Goal: Use online tool/utility: Use online tool/utility

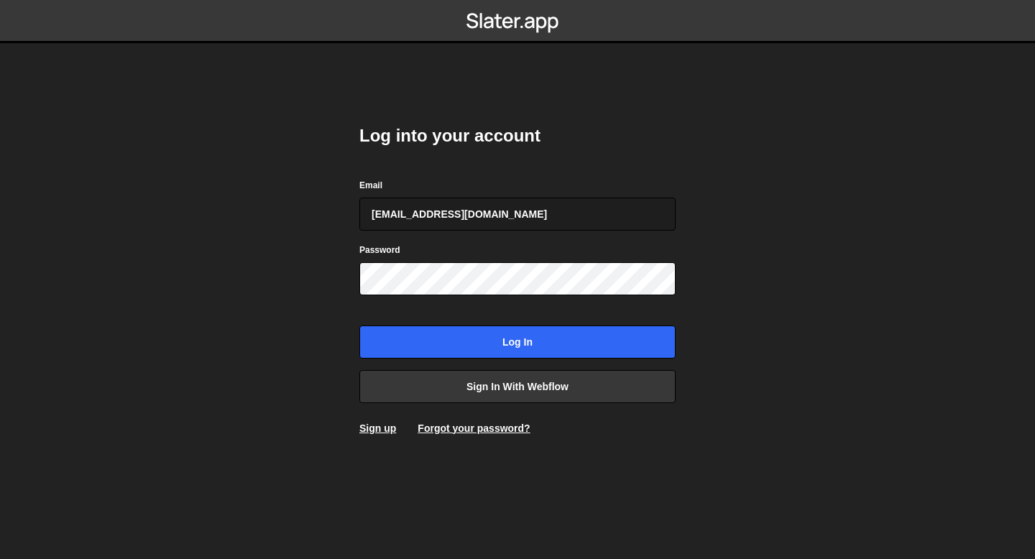
type input "[EMAIL_ADDRESS][DOMAIN_NAME]"
click at [359, 326] on input "Log in" at bounding box center [517, 342] width 316 height 33
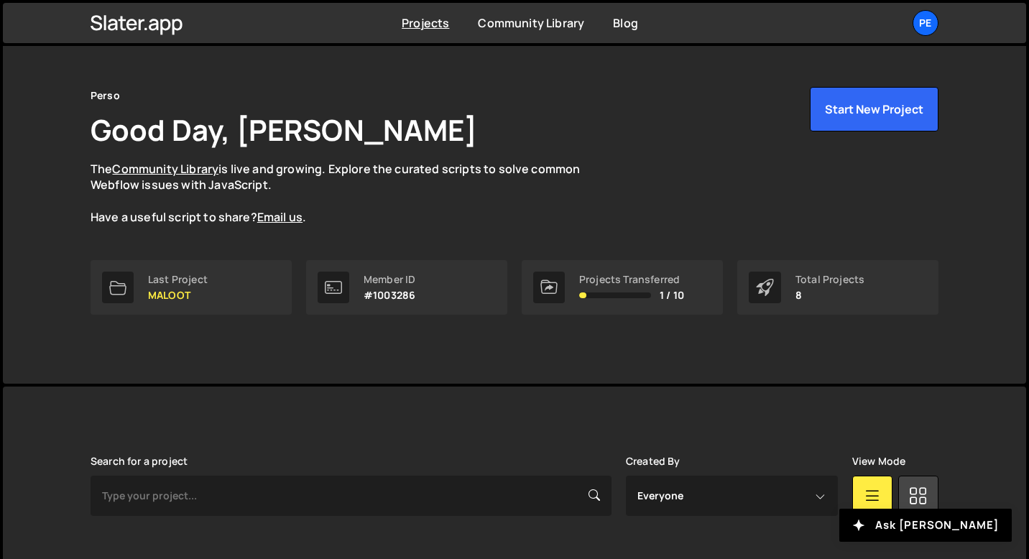
scroll to position [433, 0]
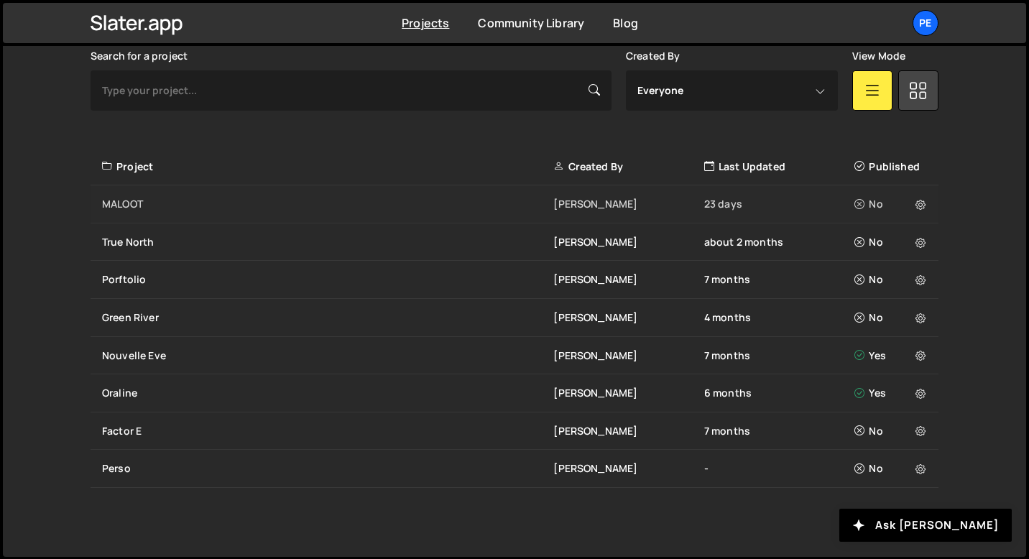
click at [193, 204] on div "MALOOT" at bounding box center [327, 204] width 451 height 14
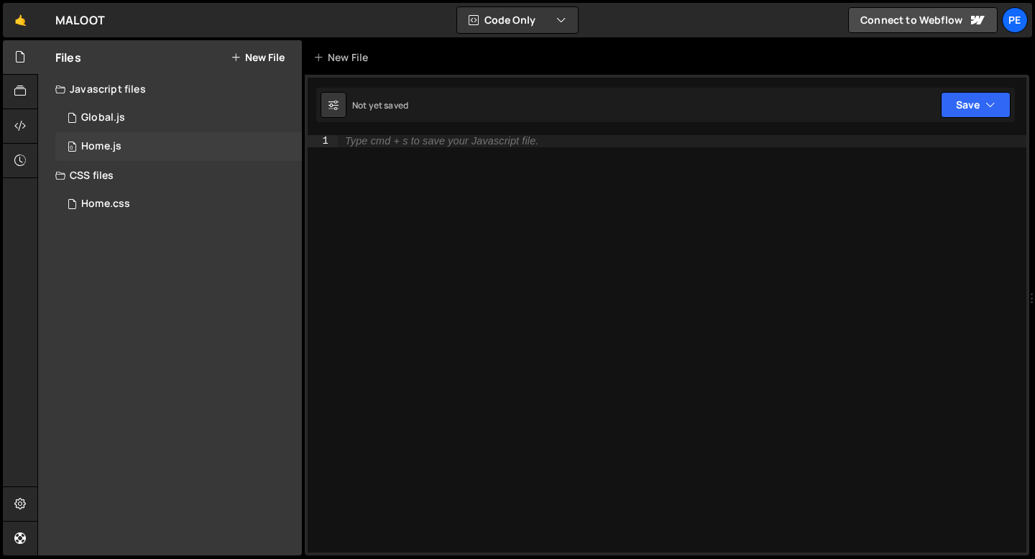
click at [160, 138] on div "0 Home.js 0" at bounding box center [178, 146] width 247 height 29
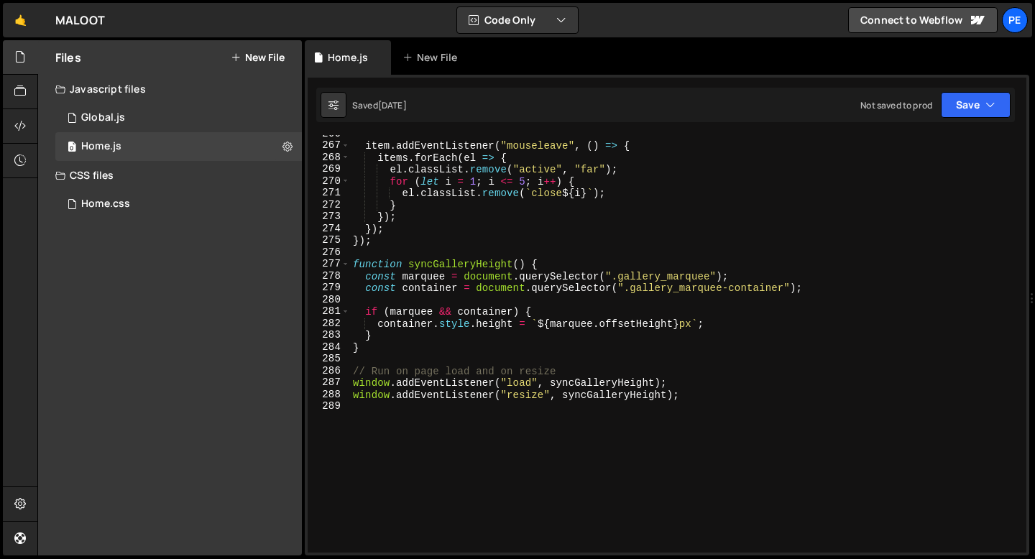
scroll to position [3150, 0]
click at [159, 129] on div "0 Global.js 0" at bounding box center [178, 117] width 247 height 29
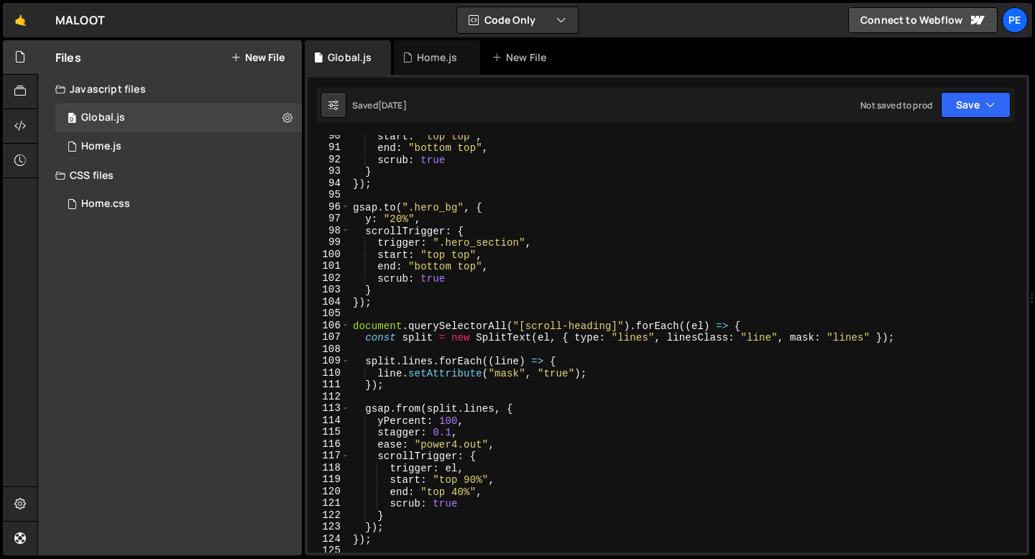
scroll to position [1100, 0]
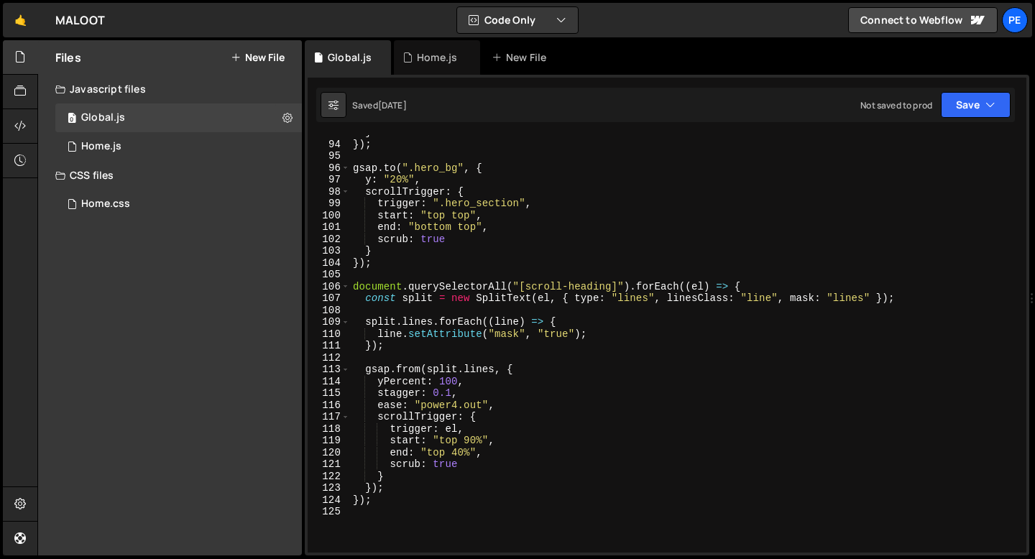
type textarea "yPercent: 100,"
click at [468, 380] on div "} }) ; gsap . to ( ".hero_bg" , { y : "20%" , scrollTrigger : { trigger : ".her…" at bounding box center [685, 346] width 671 height 441
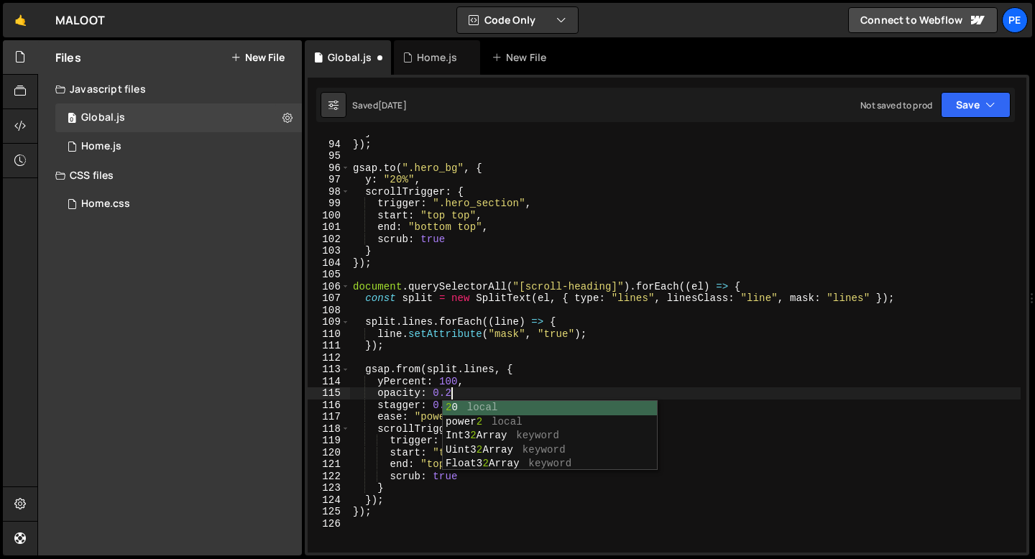
scroll to position [0, 6]
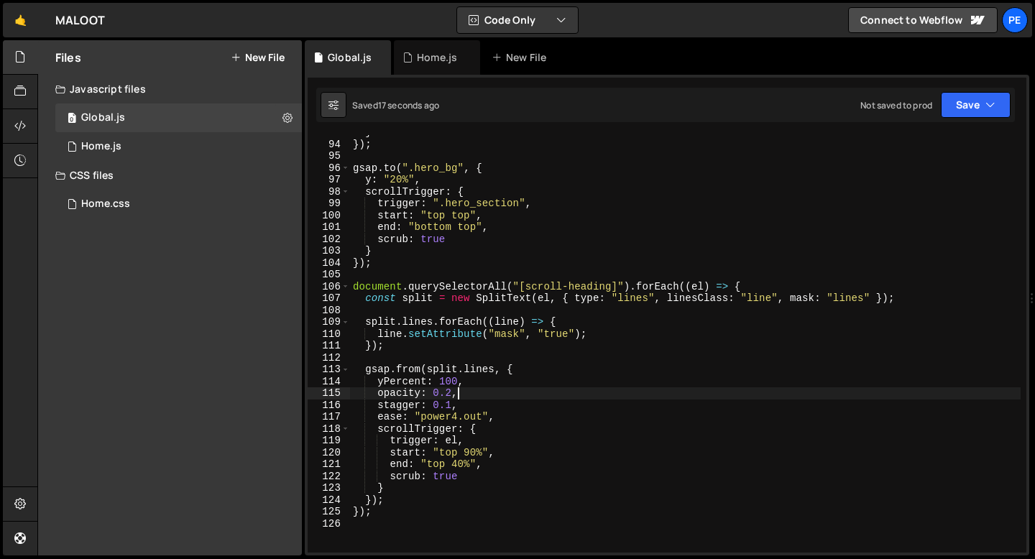
click at [449, 479] on div "} }) ; gsap . to ( ".hero_bg" , { y : "20%" , scrollTrigger : { trigger : ".her…" at bounding box center [685, 346] width 671 height 441
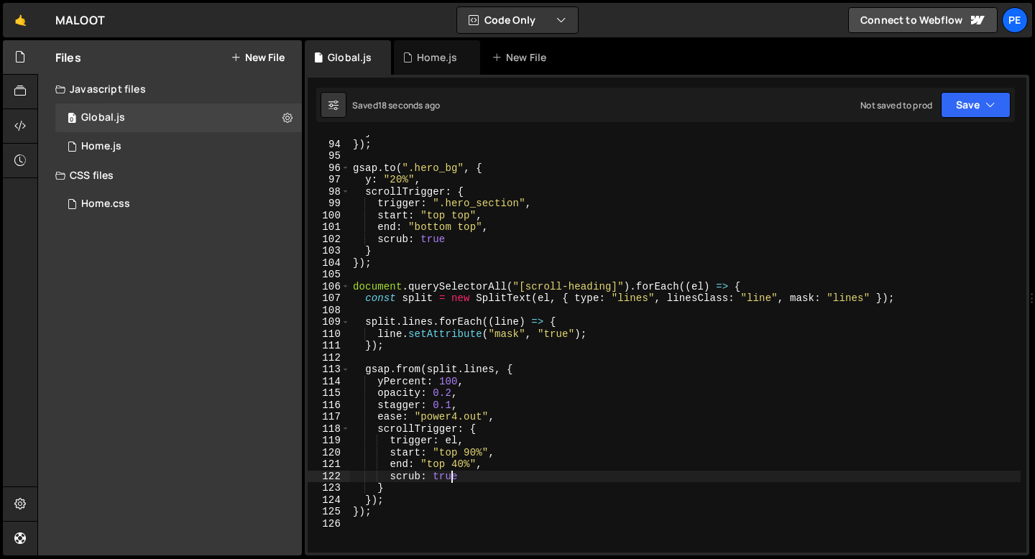
click at [449, 479] on div "} }) ; gsap . to ( ".hero_bg" , { y : "20%" , scrollTrigger : { trigger : ".her…" at bounding box center [685, 346] width 671 height 441
click at [457, 413] on div "} }) ; gsap . to ( ".hero_bg" , { y : "20%" , scrollTrigger : { trigger : ".her…" at bounding box center [685, 346] width 671 height 441
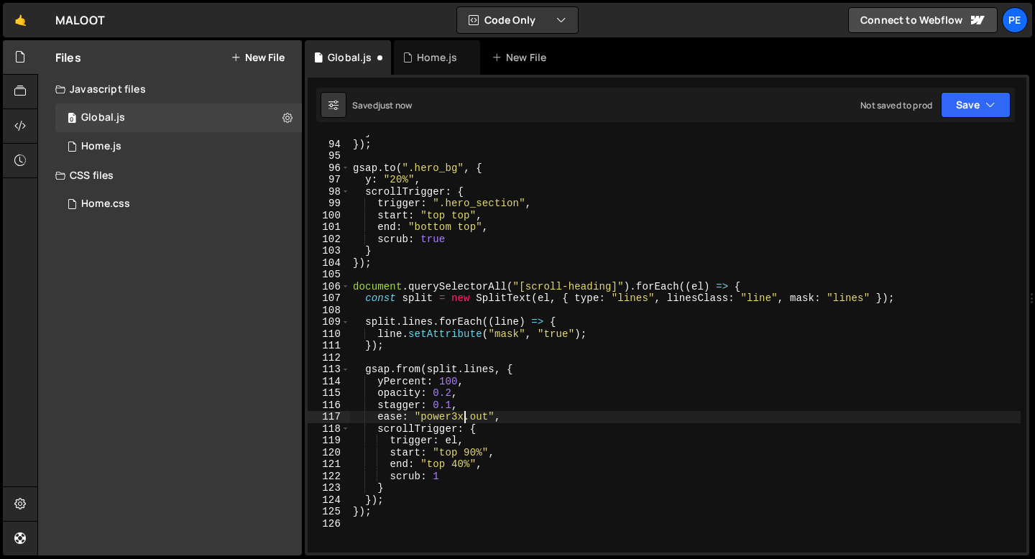
scroll to position [0, 7]
click at [438, 477] on div "} }) ; gsap . to ( ".hero_bg" , { y : "20%" , scrollTrigger : { trigger : ".her…" at bounding box center [685, 346] width 671 height 441
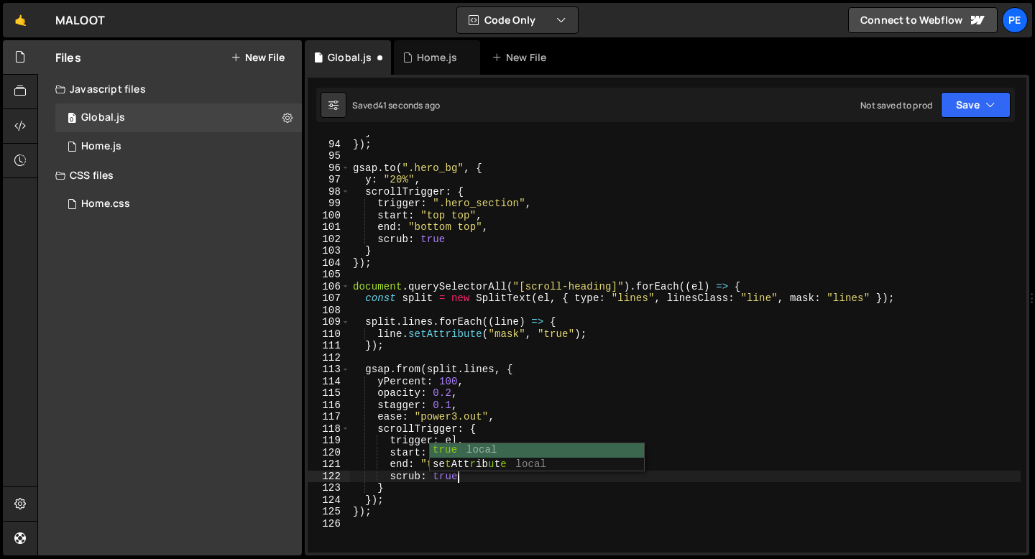
scroll to position [0, 6]
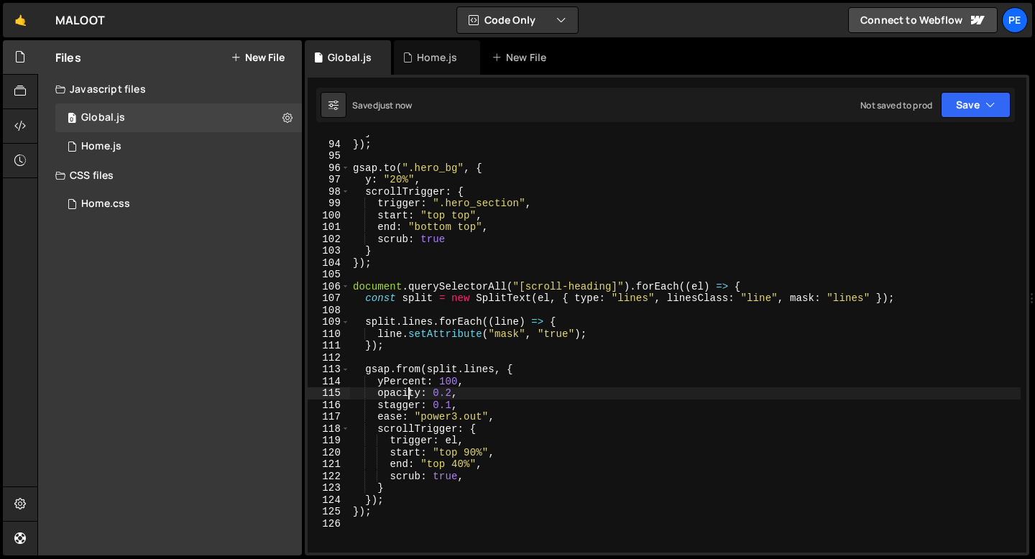
click at [406, 392] on div "} }) ; gsap . to ( ".hero_bg" , { y : "20%" , scrollTrigger : { trigger : ".her…" at bounding box center [685, 346] width 671 height 441
click at [453, 391] on div "} }) ; gsap . to ( ".hero_bg" , { y : "20%" , scrollTrigger : { trigger : ".her…" at bounding box center [685, 346] width 671 height 441
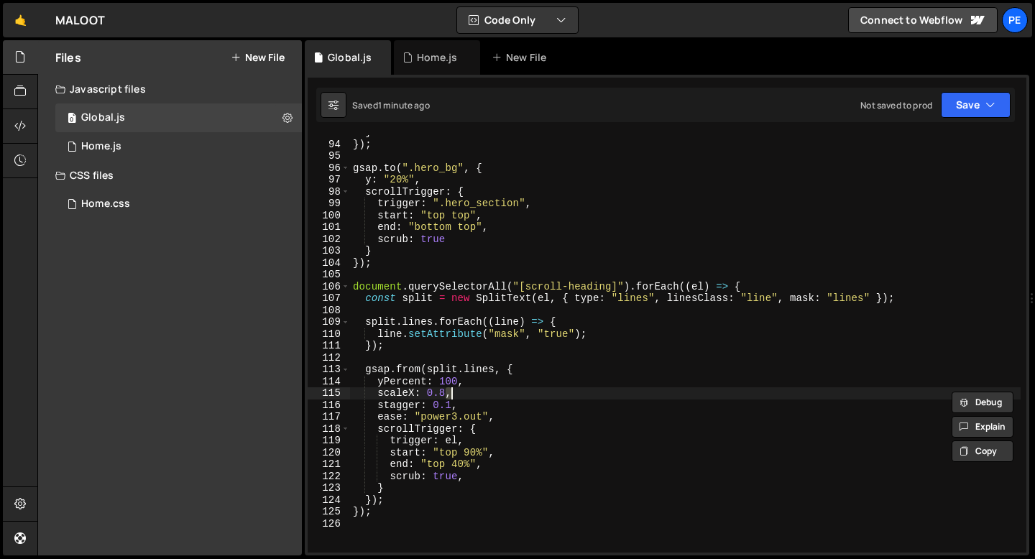
click at [453, 391] on div "} }) ; gsap . to ( ".hero_bg" , { y : "20%" , scrollTrigger : { trigger : ".her…" at bounding box center [685, 344] width 671 height 418
click at [453, 391] on div "} }) ; gsap . to ( ".hero_bg" , { y : "20%" , scrollTrigger : { trigger : ".her…" at bounding box center [685, 346] width 671 height 441
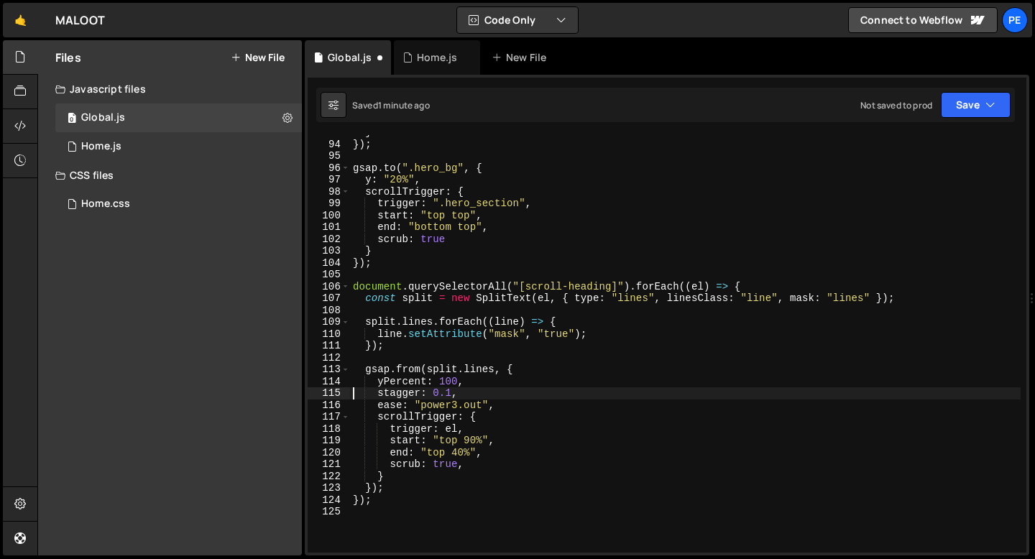
click at [450, 395] on div "} }) ; gsap . to ( ".hero_bg" , { y : "20%" , scrollTrigger : { trigger : ".her…" at bounding box center [685, 346] width 671 height 441
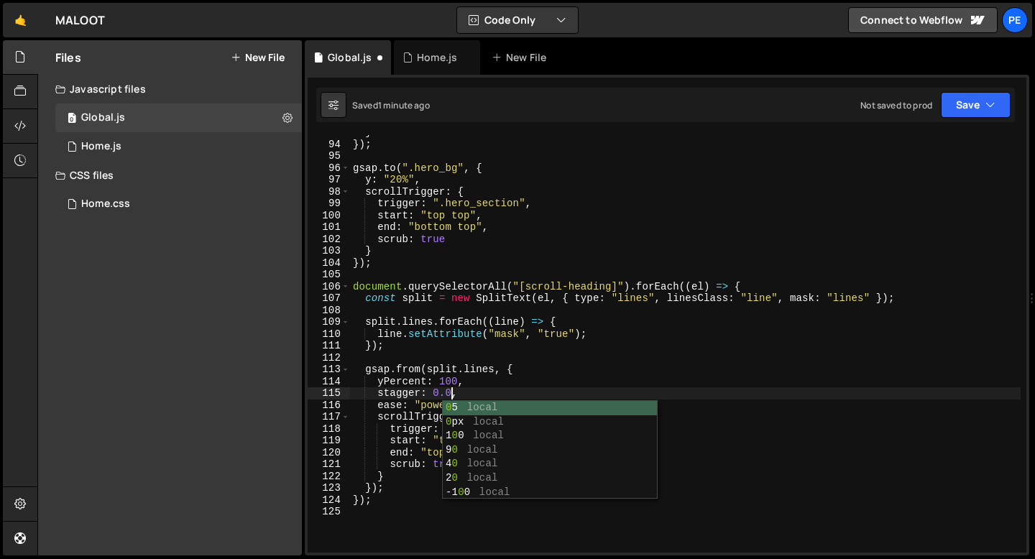
scroll to position [0, 6]
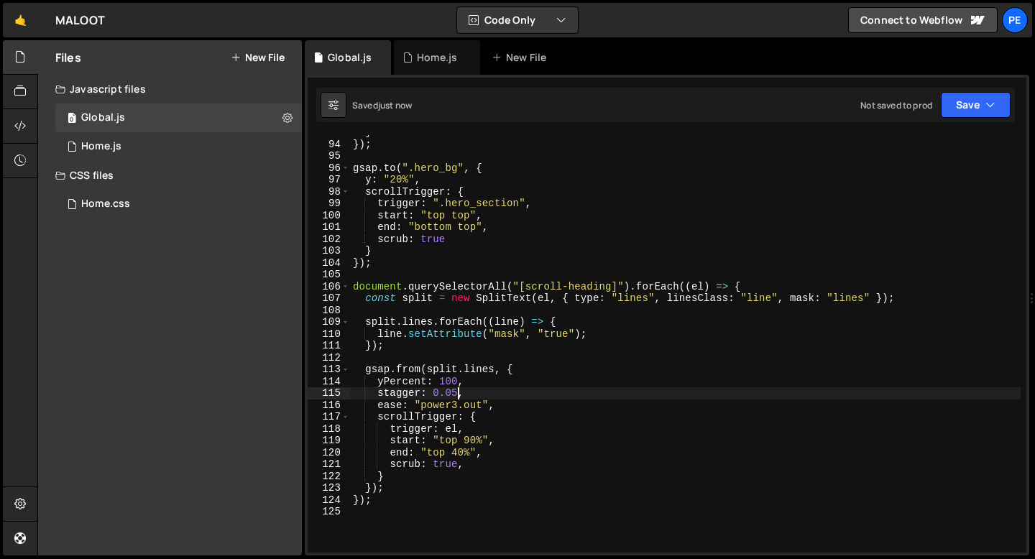
click at [456, 406] on div "} }) ; gsap . to ( ".hero_bg" , { y : "20%" , scrollTrigger : { trigger : ".her…" at bounding box center [685, 346] width 671 height 441
click at [470, 436] on div "} }) ; gsap . to ( ".hero_bg" , { y : "20%" , scrollTrigger : { trigger : ".her…" at bounding box center [685, 346] width 671 height 441
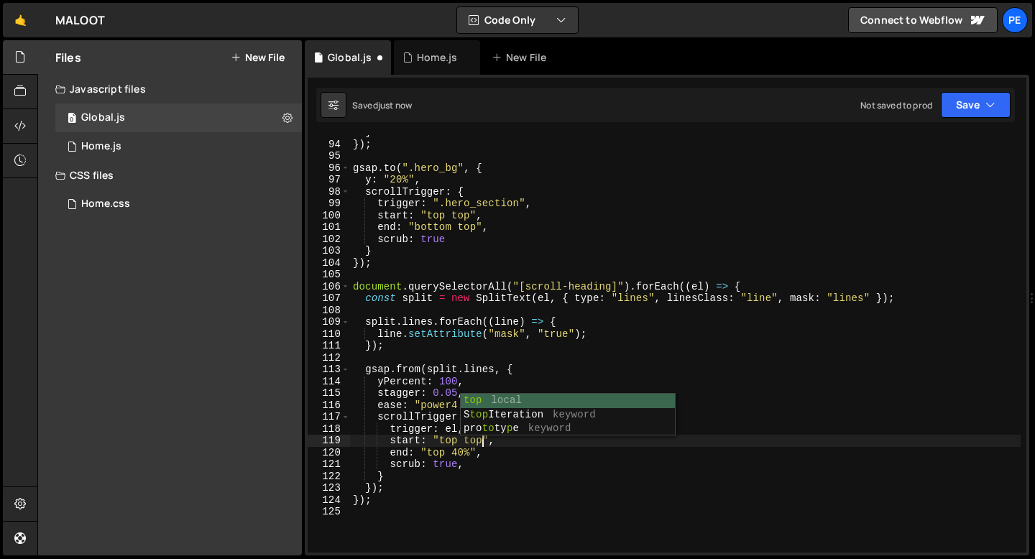
scroll to position [0, 9]
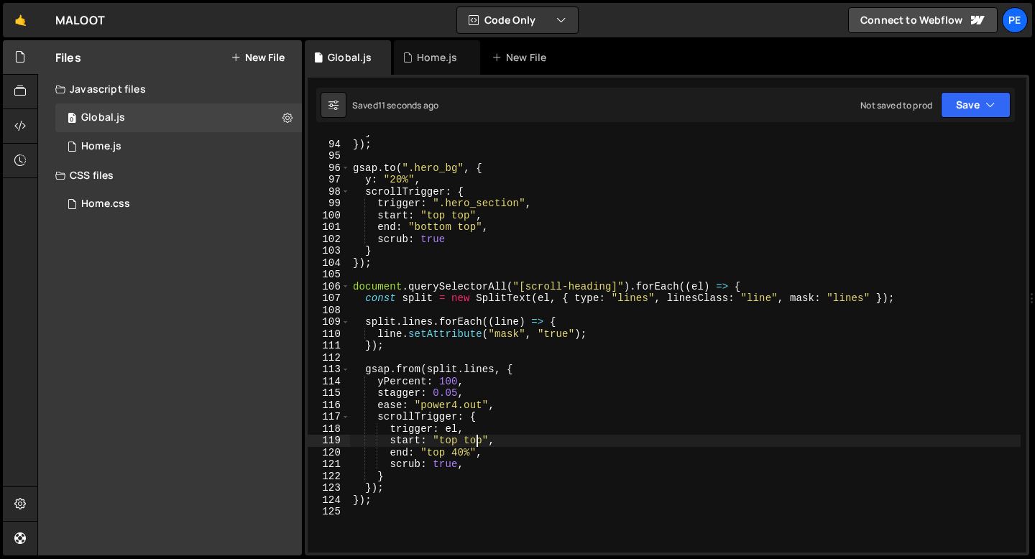
click at [474, 439] on div "} }) ; gsap . to ( ".hero_bg" , { y : "20%" , scrollTrigger : { trigger : ".her…" at bounding box center [685, 346] width 671 height 441
click at [473, 439] on div "} }) ; gsap . to ( ".hero_bg" , { y : "20%" , scrollTrigger : { trigger : ".her…" at bounding box center [685, 346] width 671 height 441
click at [459, 391] on div "} }) ; gsap . to ( ".hero_bg" , { y : "20%" , scrollTrigger : { trigger : ".her…" at bounding box center [685, 346] width 671 height 441
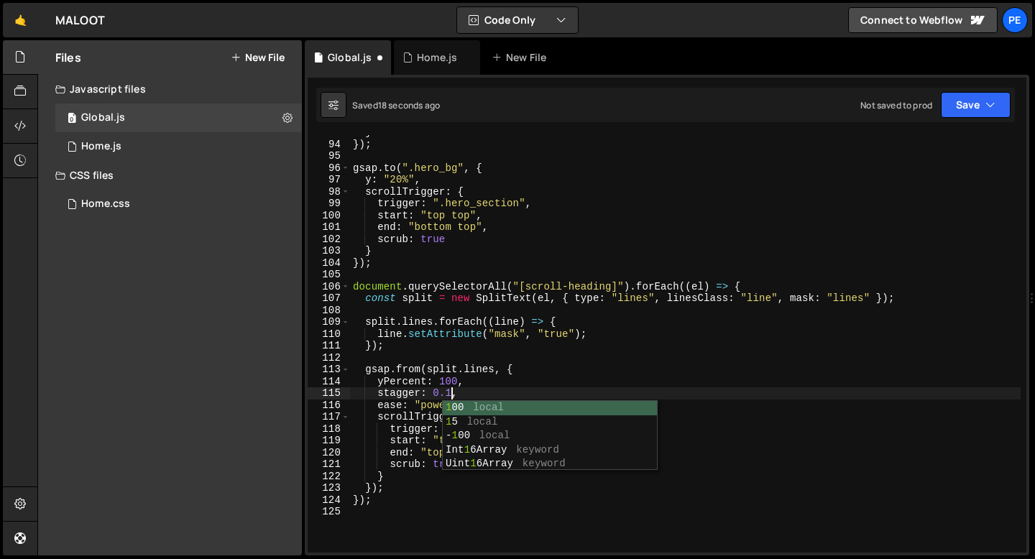
scroll to position [0, 6]
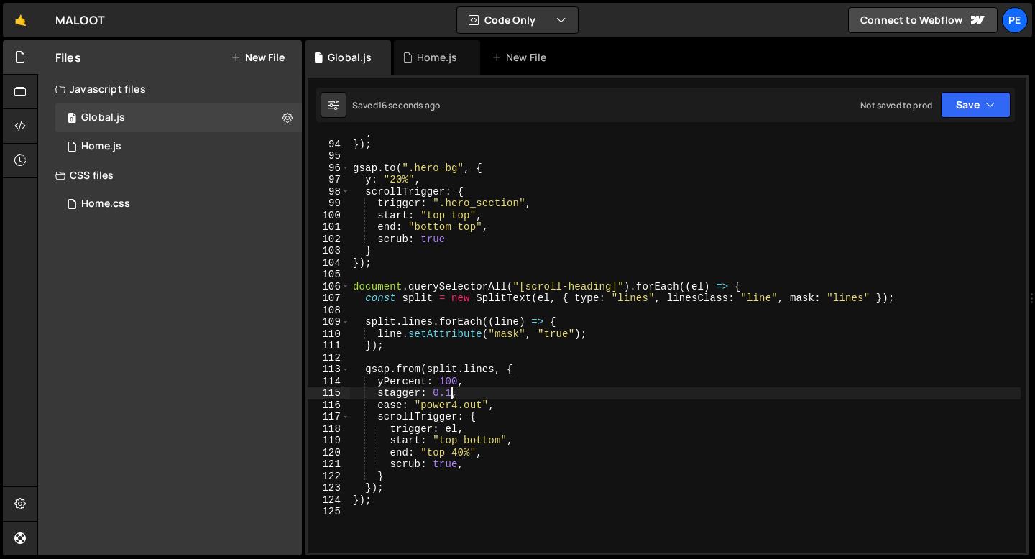
click at [474, 436] on div "} }) ; gsap . to ( ".hero_bg" , { y : "20%" , scrollTrigger : { trigger : ".her…" at bounding box center [685, 346] width 671 height 441
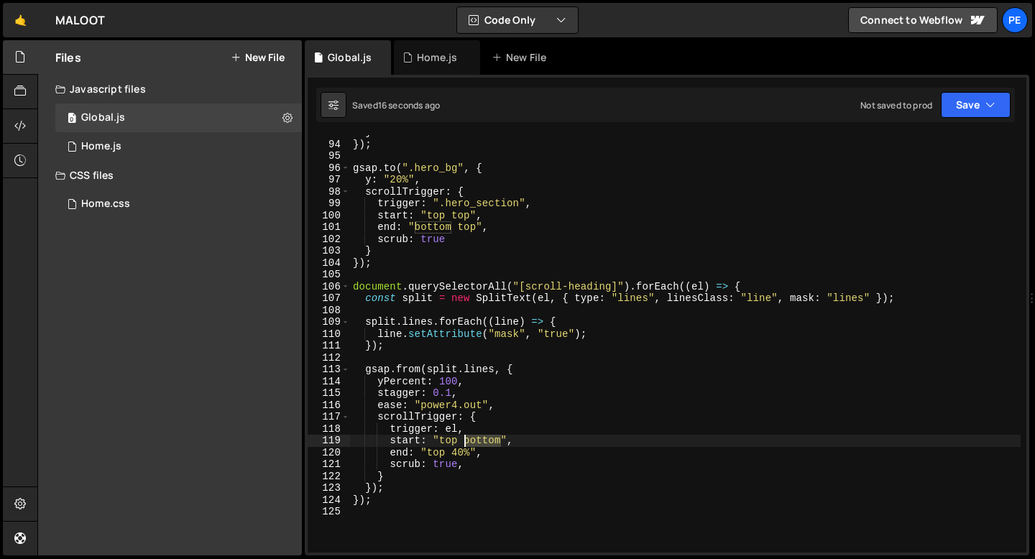
click at [474, 436] on div "} }) ; gsap . to ( ".hero_bg" , { y : "20%" , scrollTrigger : { trigger : ".her…" at bounding box center [685, 346] width 671 height 441
type textarea "start: "top 85%","
click at [113, 195] on div "Home.css 0" at bounding box center [178, 204] width 247 height 29
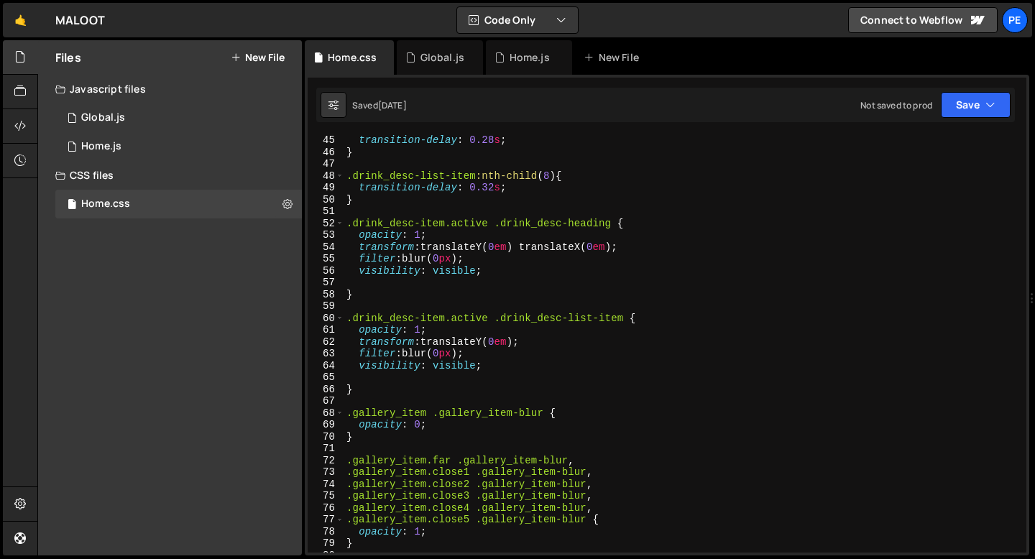
scroll to position [0, 0]
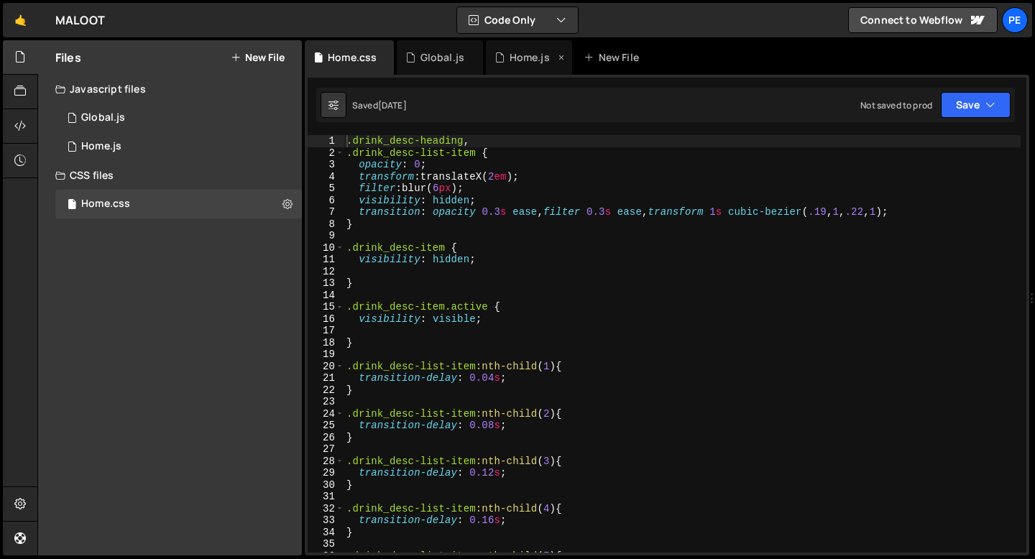
click at [517, 63] on div "Home.js" at bounding box center [530, 57] width 40 height 14
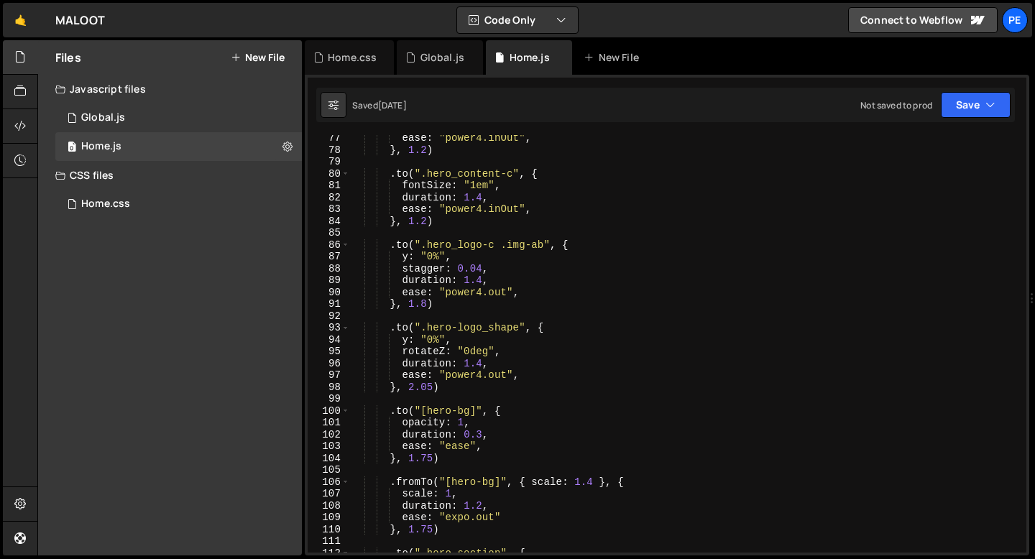
scroll to position [890, 0]
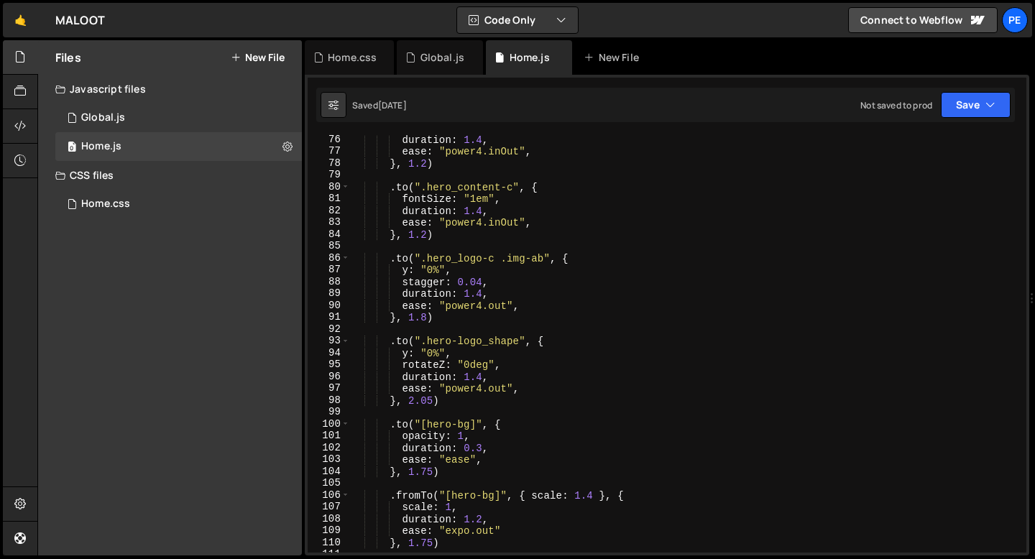
click at [424, 314] on div "duration : 1.4 , ease : "power4.inOut" , } , 1.2 ) . to ( ".hero_content-c" , {…" at bounding box center [685, 354] width 671 height 441
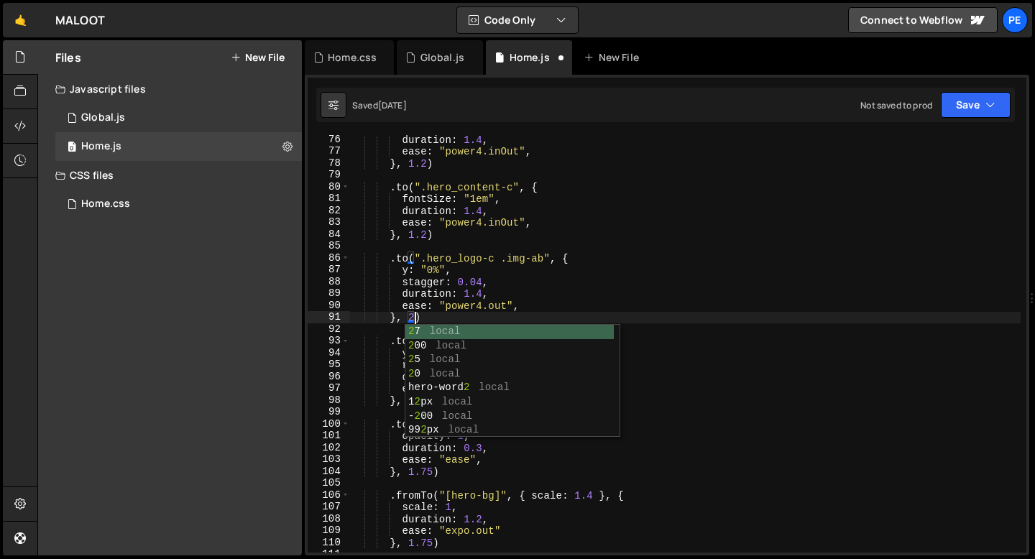
scroll to position [0, 4]
click at [393, 321] on div "duration : 1.4 , ease : "power4.inOut" , } , 1.2 ) . to ( ".hero_content-c" , {…" at bounding box center [685, 354] width 671 height 441
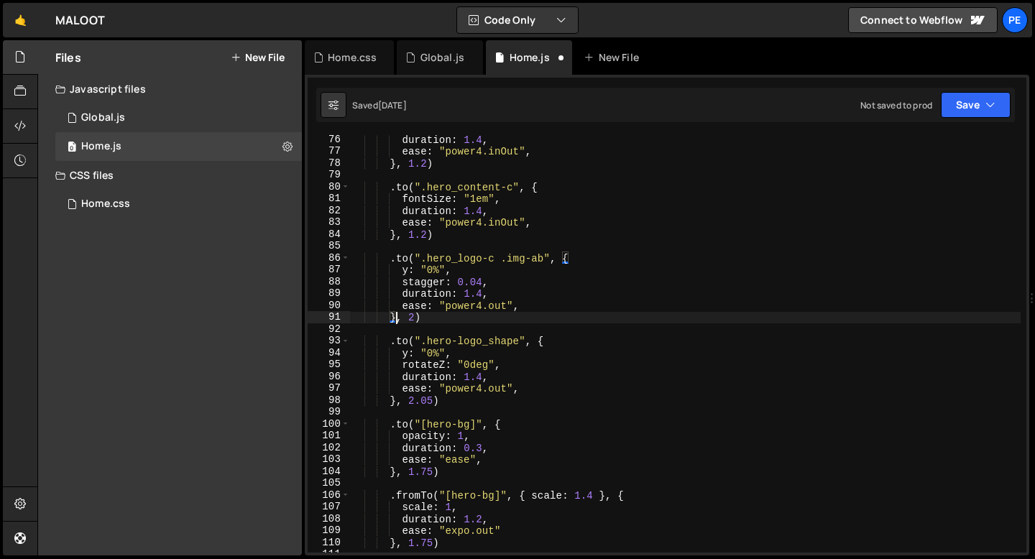
click at [431, 400] on div "duration : 1.4 , ease : "power4.inOut" , } , 1.2 ) . to ( ".hero_content-c" , {…" at bounding box center [685, 354] width 671 height 441
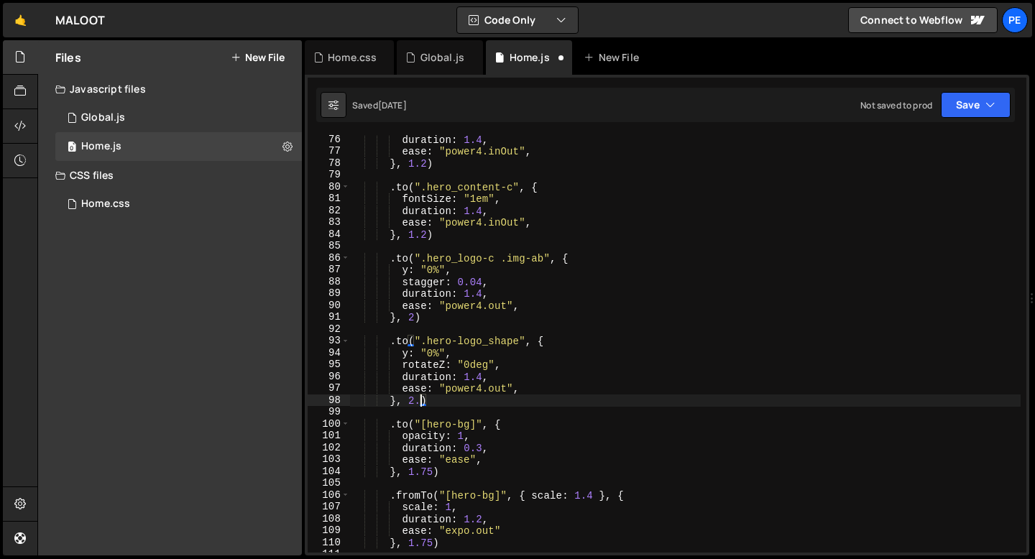
scroll to position [0, 4]
click at [416, 313] on div "duration : 1.4 , ease : "power4.inOut" , } , 1.2 ) . to ( ".hero_content-c" , {…" at bounding box center [685, 354] width 671 height 441
click at [426, 400] on div "duration : 1.4 , ease : "power4.inOut" , } , 1.2 ) . to ( ".hero_content-c" , {…" at bounding box center [685, 354] width 671 height 441
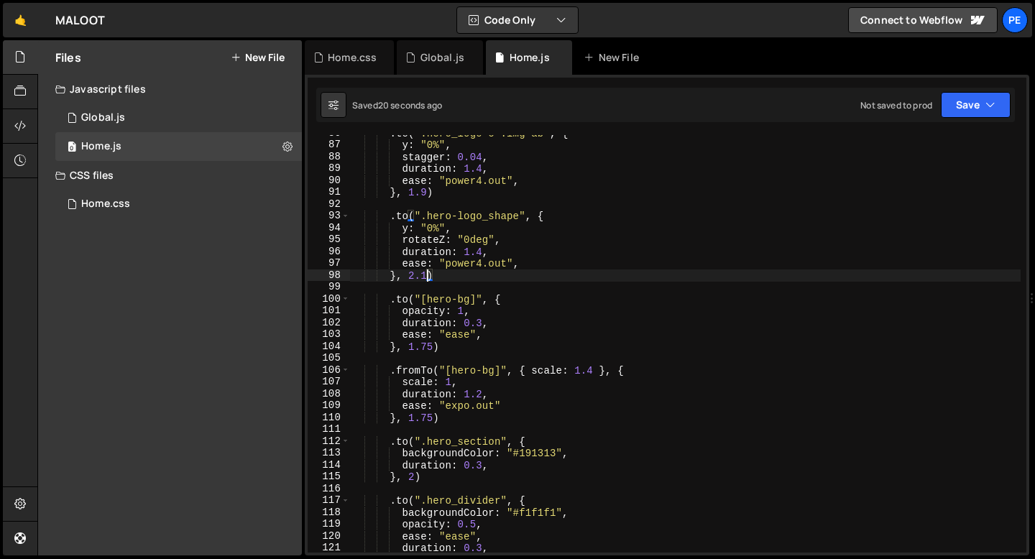
scroll to position [1018, 0]
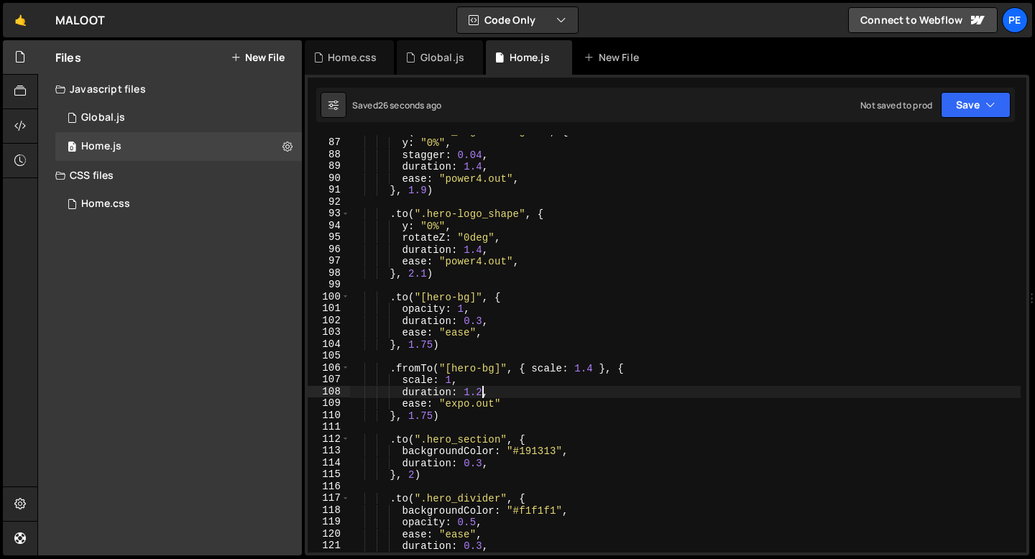
click at [482, 392] on div ". to ( ".hero_logo-c .img-ab" , { y : "0%" , stagger : 0.04 , duration : 1.4 , …" at bounding box center [685, 345] width 671 height 441
type textarea "duration: 2,"
